Goal: Ask a question

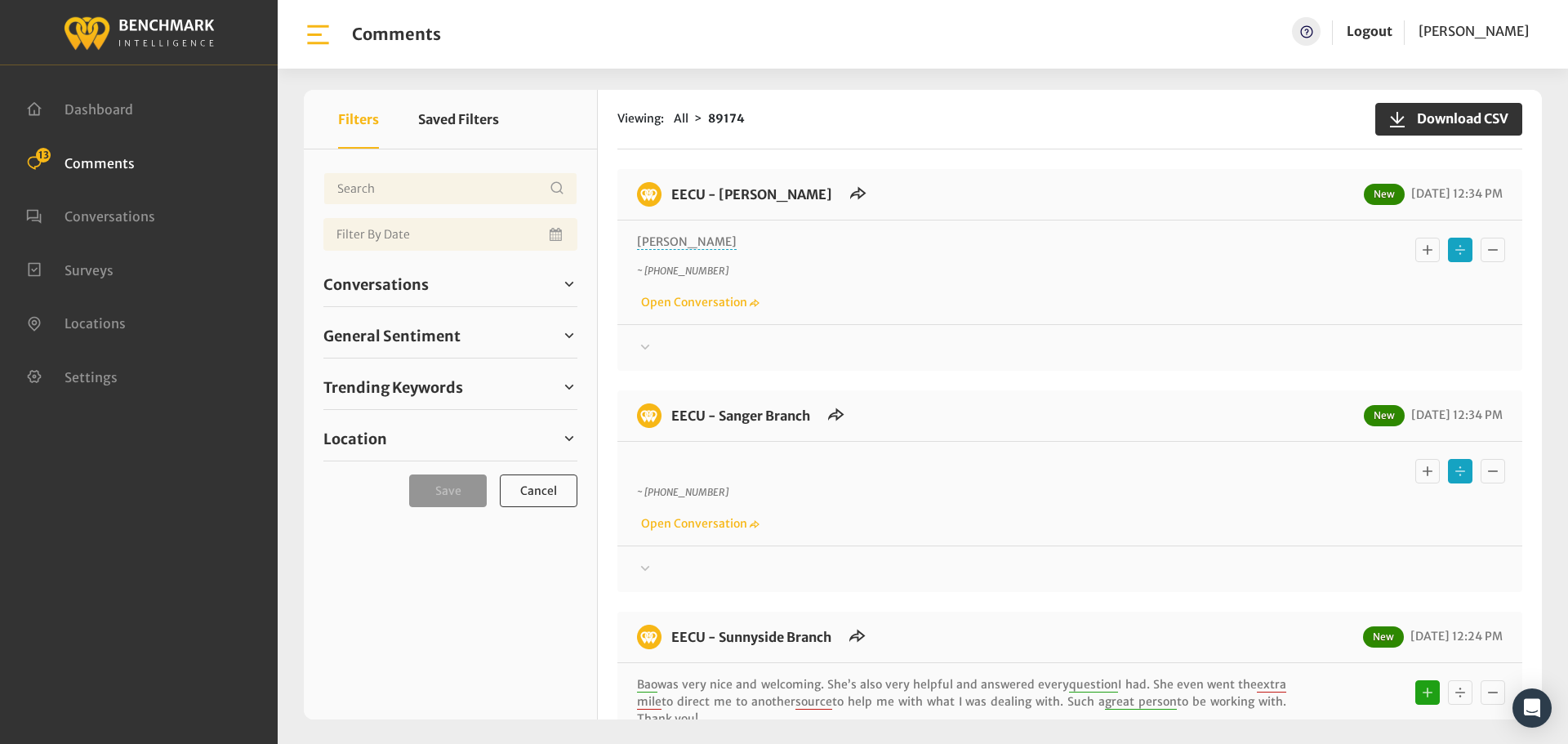
click at [664, 343] on div at bounding box center [1070, 348] width 866 height 20
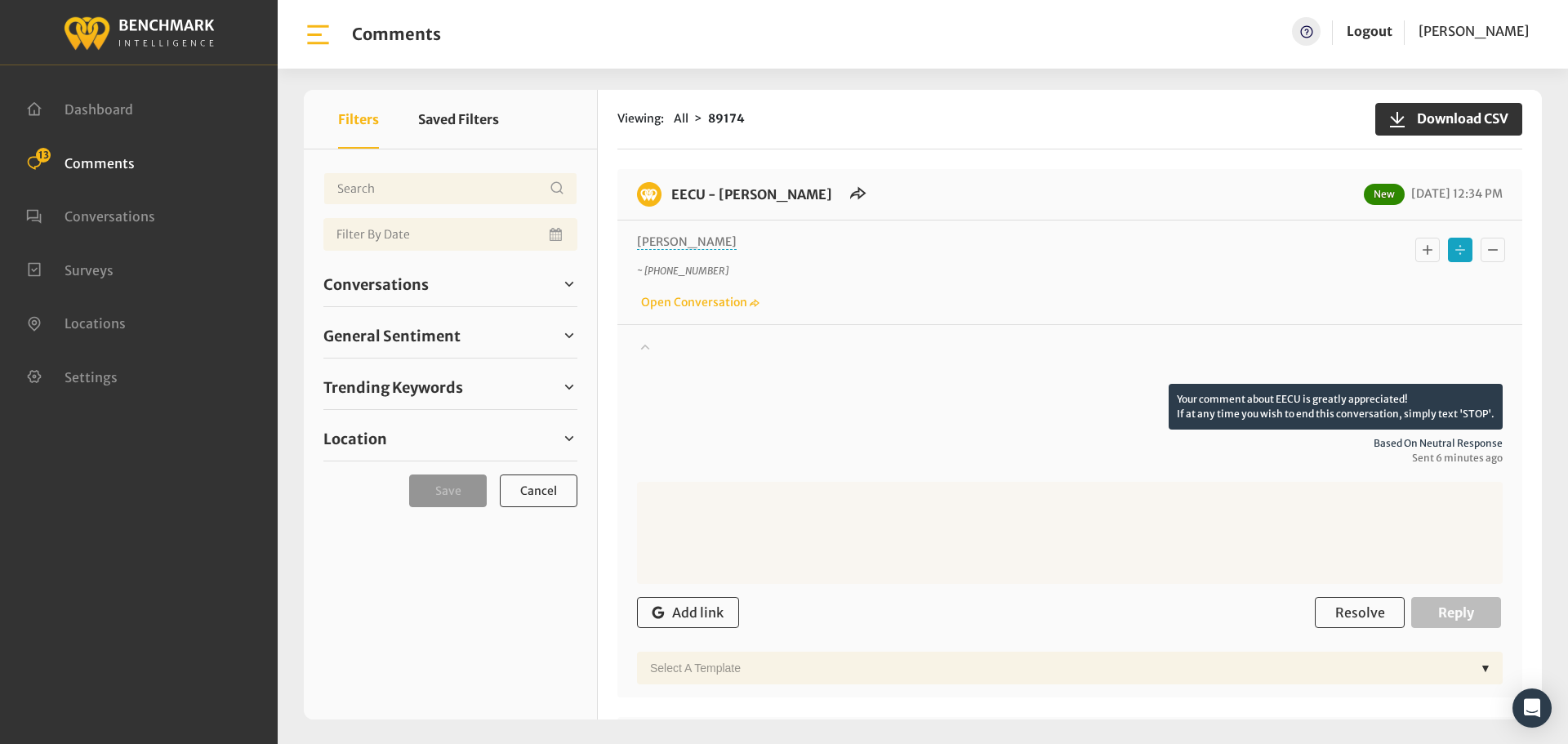
click at [664, 343] on div at bounding box center [1070, 361] width 866 height 46
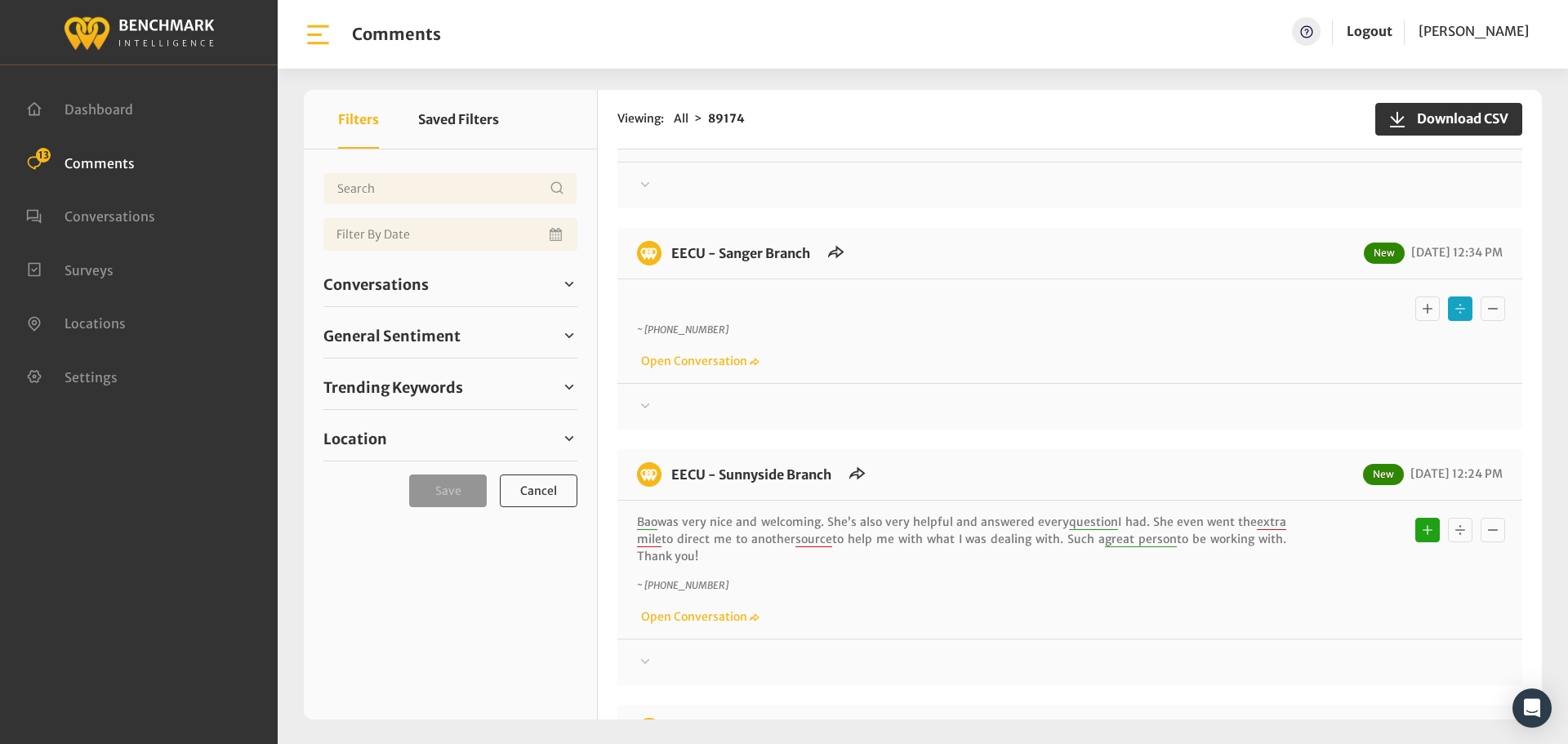
scroll to position [163, 0]
click at [656, 398] on div at bounding box center [1070, 406] width 866 height 20
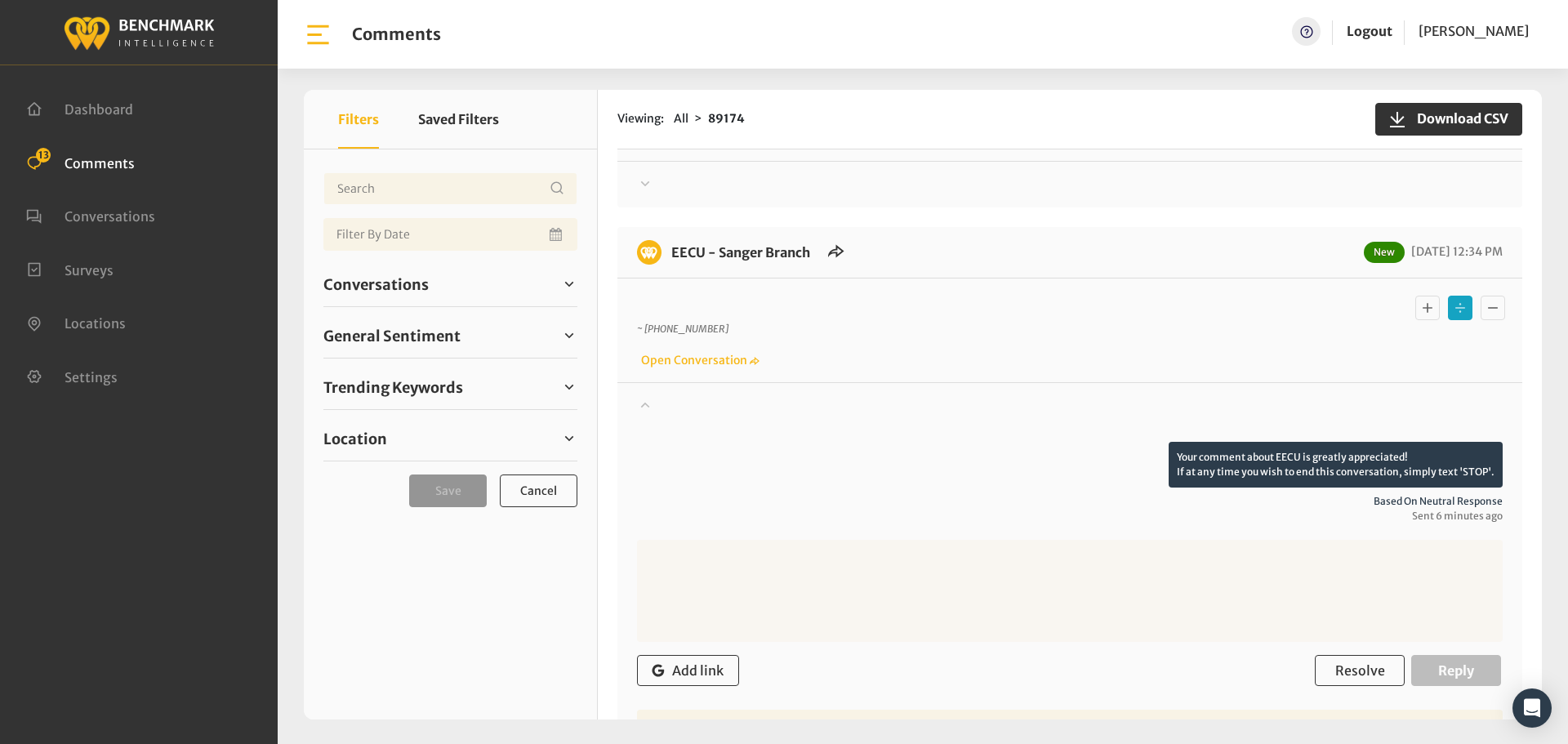
click at [656, 398] on div at bounding box center [1070, 419] width 866 height 46
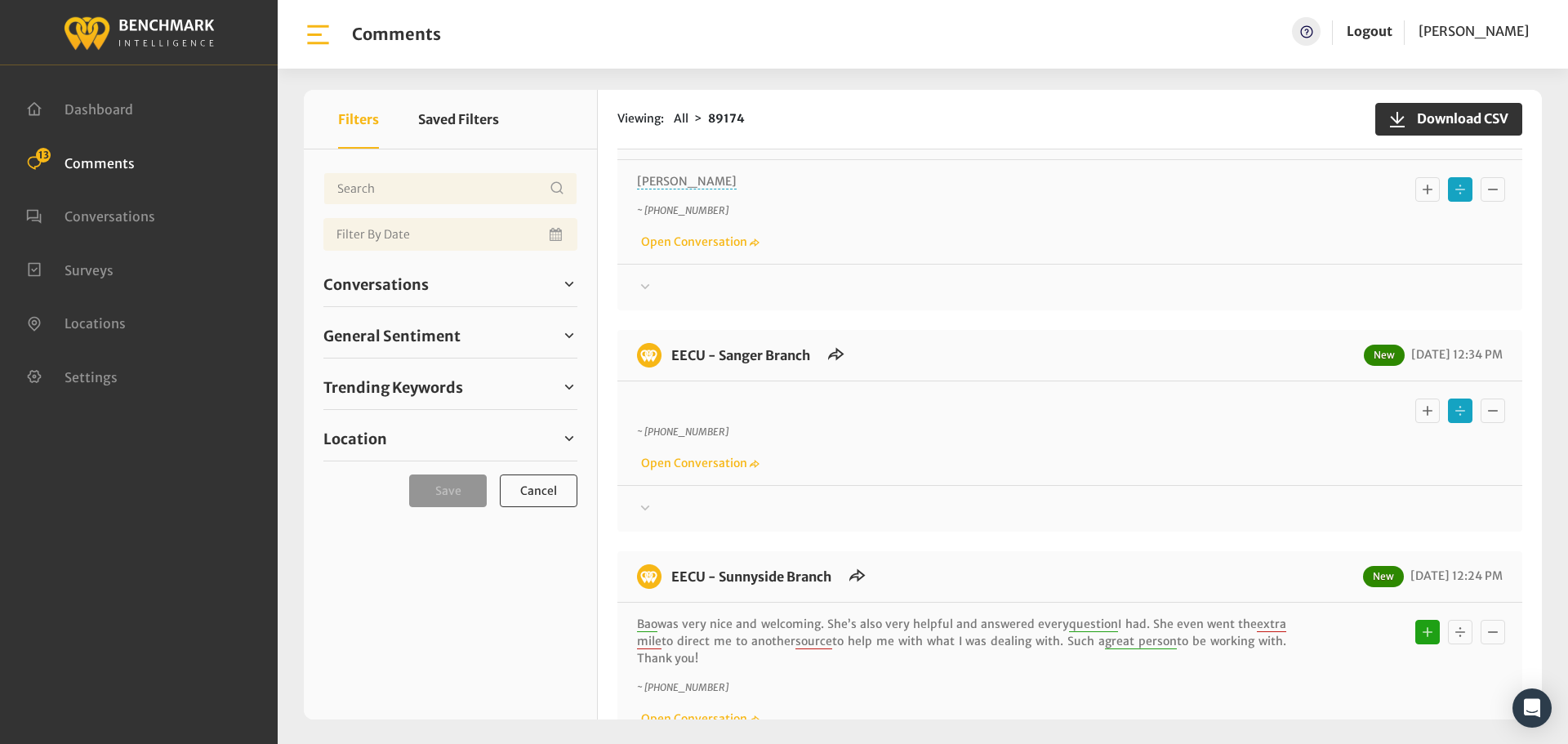
scroll to position [0, 0]
